Goal: Transaction & Acquisition: Purchase product/service

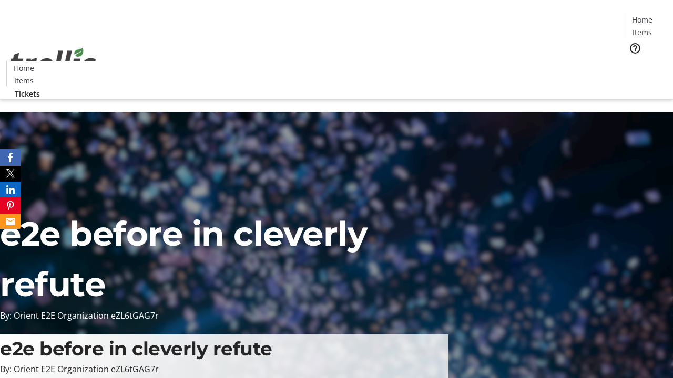
click at [633, 61] on span "Tickets" at bounding box center [645, 66] width 25 height 11
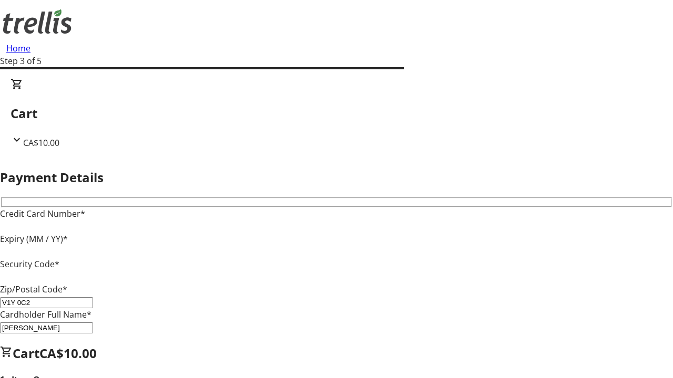
type input "V1Y 0C2"
